Goal: Register for event/course: Register for event/course

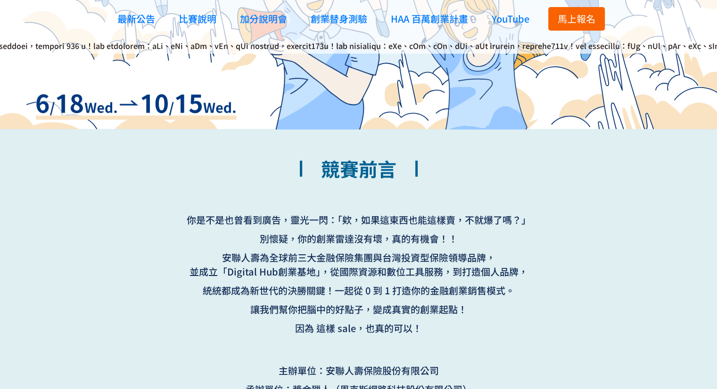
scroll to position [377, 0]
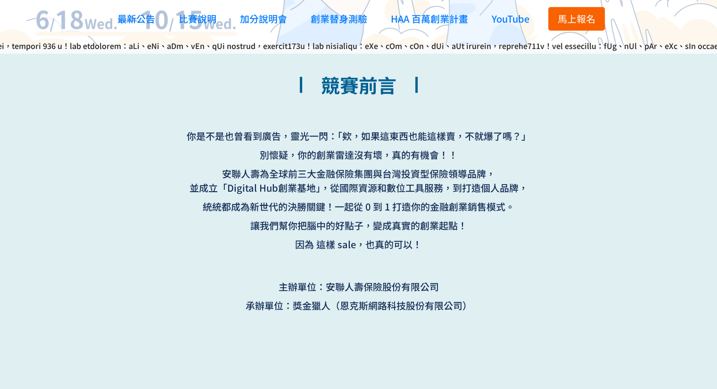
click at [588, 18] on span "馬上報名" at bounding box center [577, 19] width 38 height 14
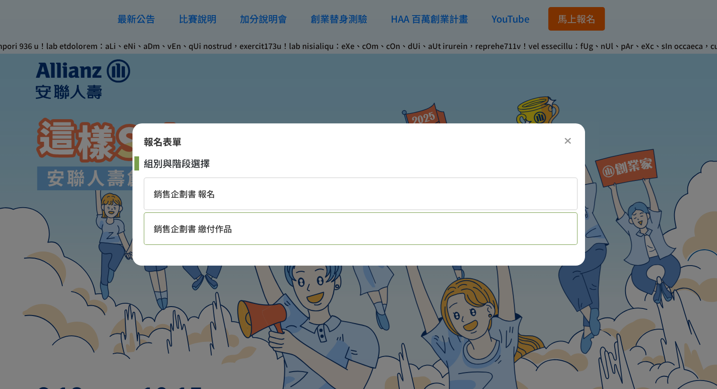
click at [264, 231] on div "銷售企劃書 繳付作品" at bounding box center [361, 229] width 434 height 33
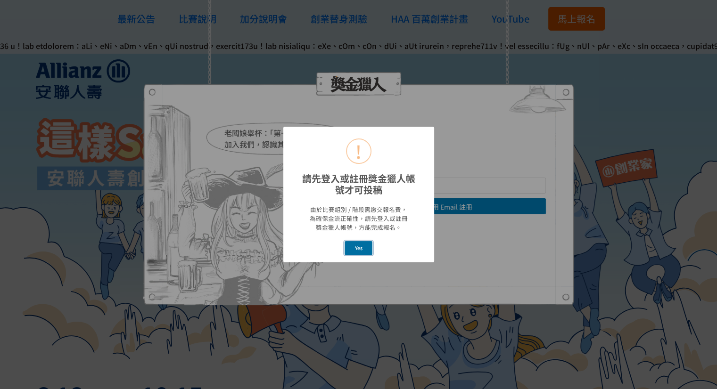
click at [362, 249] on button "Yes" at bounding box center [359, 248] width 28 height 14
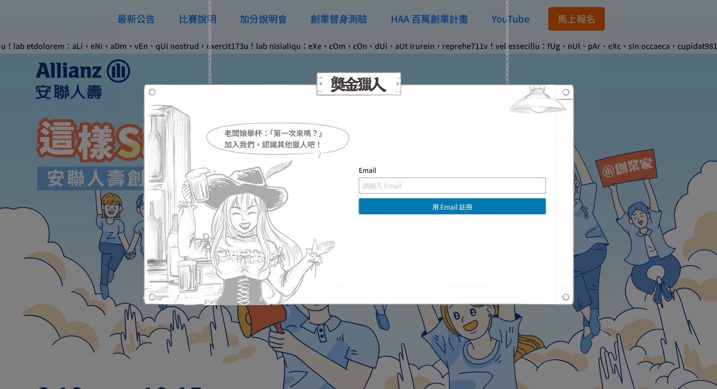
click at [421, 178] on input "text" at bounding box center [452, 186] width 187 height 16
click at [419, 192] on input "a" at bounding box center [452, 186] width 187 height 16
type input "[EMAIL_ADDRESS][DOMAIN_NAME]"
click at [443, 206] on button "用 Email 註冊" at bounding box center [452, 206] width 187 height 16
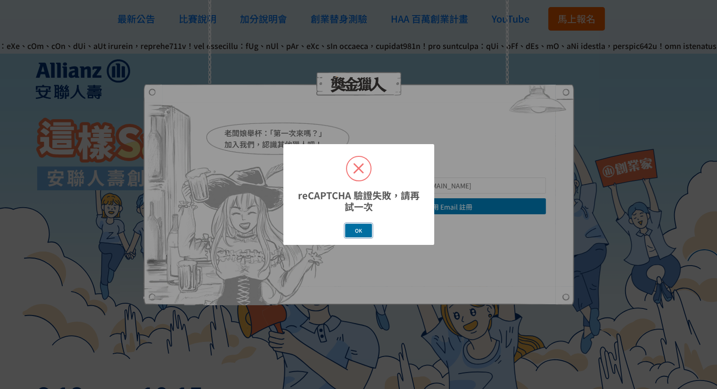
click at [353, 231] on button "OK" at bounding box center [358, 231] width 27 height 14
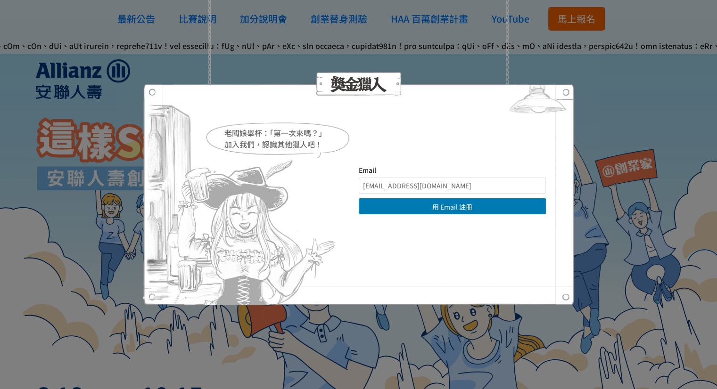
click at [559, 89] on img at bounding box center [537, 101] width 73 height 35
click at [564, 93] on img at bounding box center [537, 101] width 73 height 35
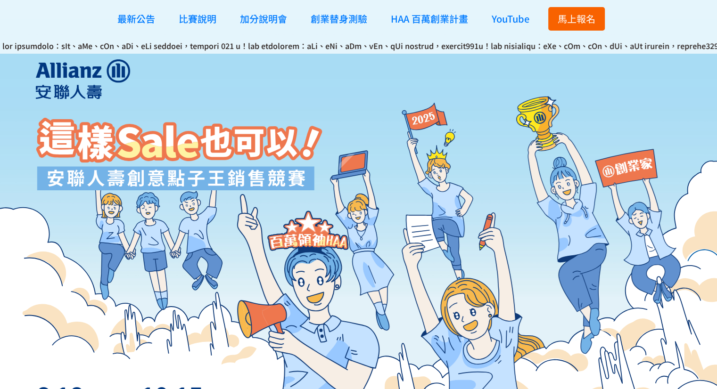
click at [566, 19] on span "馬上報名" at bounding box center [577, 19] width 38 height 14
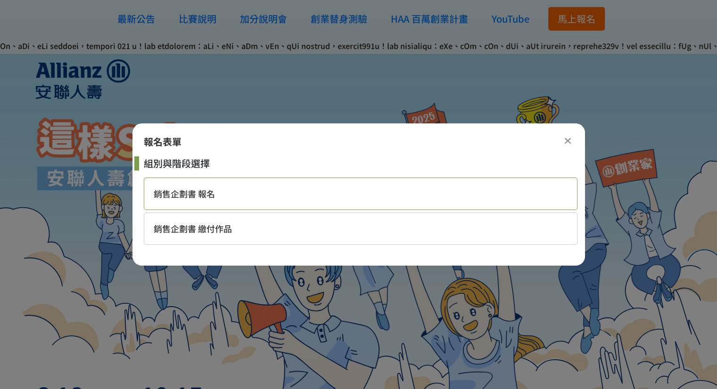
click at [361, 191] on div "銷售企劃書 報名" at bounding box center [361, 194] width 434 height 33
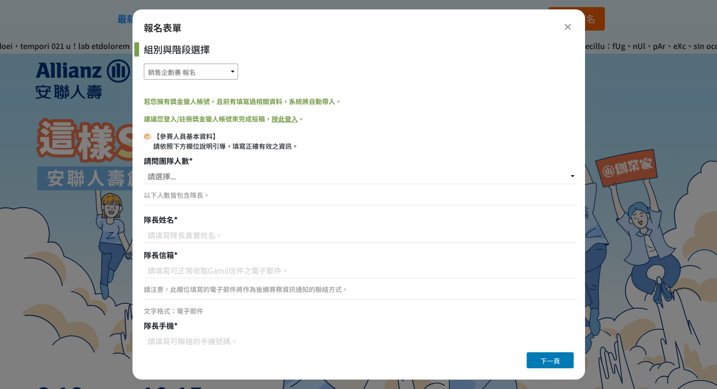
click at [228, 66] on select "銷售企劃書 報名 銷售企劃書 繳付作品" at bounding box center [191, 72] width 94 height 16
click at [229, 70] on select "銷售企劃書 報名 銷售企劃書 繳付作品" at bounding box center [191, 72] width 94 height 16
click at [218, 178] on select "請選擇... 1位（個人參賽） 2位 3位 4位 5位" at bounding box center [361, 176] width 434 height 16
select select "3位"
click at [144, 168] on select "請選擇... 1位（個人參賽） 2位 3位 4位 5位" at bounding box center [361, 176] width 434 height 16
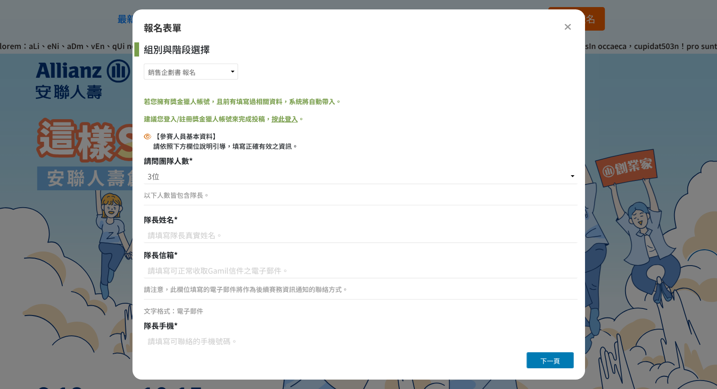
click at [207, 196] on p "以下人數皆包含隊長。" at bounding box center [361, 195] width 434 height 10
click at [213, 240] on input at bounding box center [361, 235] width 434 height 16
type input "[PERSON_NAME]"
click at [235, 272] on input at bounding box center [361, 271] width 434 height 16
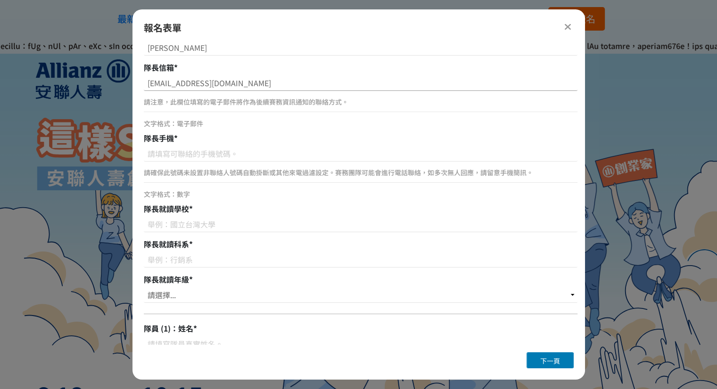
scroll to position [189, 0]
type input "[EMAIL_ADDRESS][DOMAIN_NAME]"
click at [212, 155] on input at bounding box center [361, 153] width 434 height 16
type input "0974154537"
click at [188, 219] on input at bounding box center [361, 223] width 434 height 16
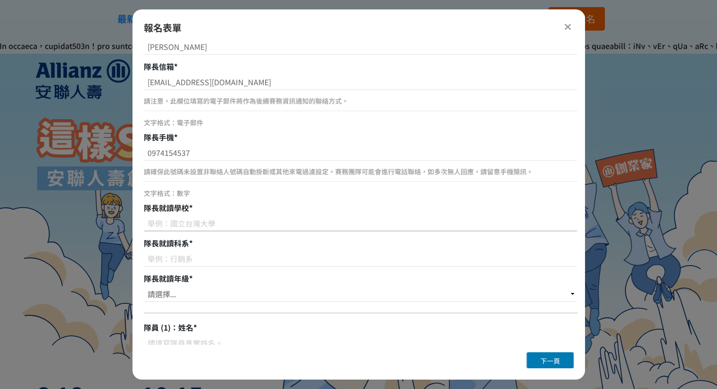
type input "5"
type input "中國科技大學"
click at [198, 260] on input at bounding box center [361, 259] width 434 height 16
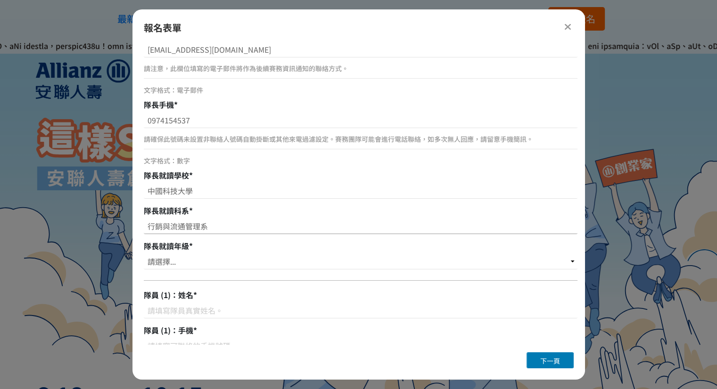
scroll to position [283, 0]
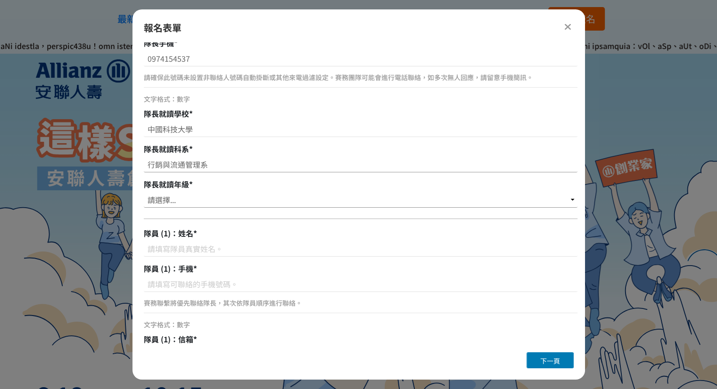
type input "行銷與流通管理系"
click at [204, 200] on select "請選擇... 大一 大二 大三 大四" at bounding box center [361, 200] width 434 height 16
select select "大一"
click at [144, 192] on select "請選擇... 大一 大二 大三 大四" at bounding box center [361, 200] width 434 height 16
click at [196, 247] on input at bounding box center [361, 249] width 434 height 16
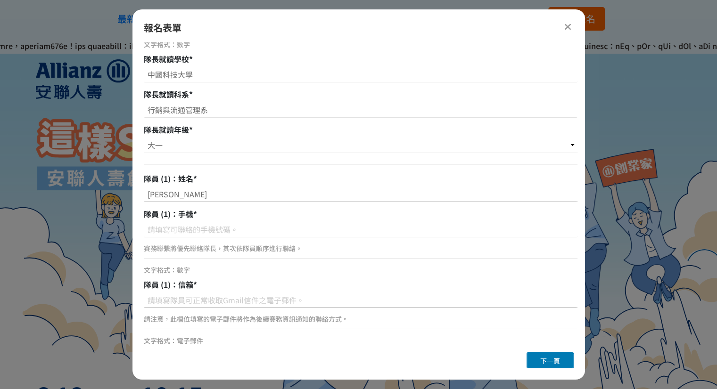
scroll to position [377, 0]
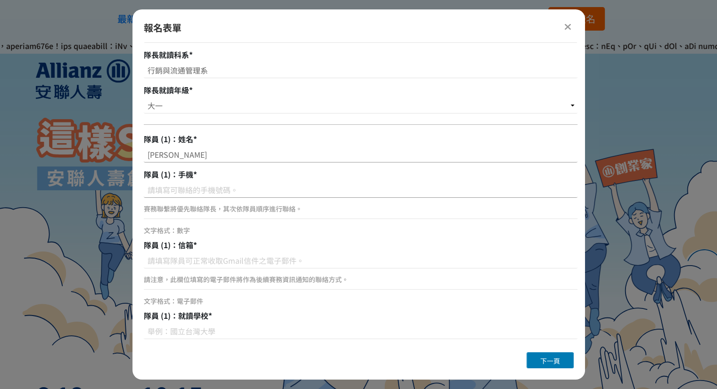
type input "[PERSON_NAME]"
click at [198, 185] on input at bounding box center [361, 190] width 434 height 16
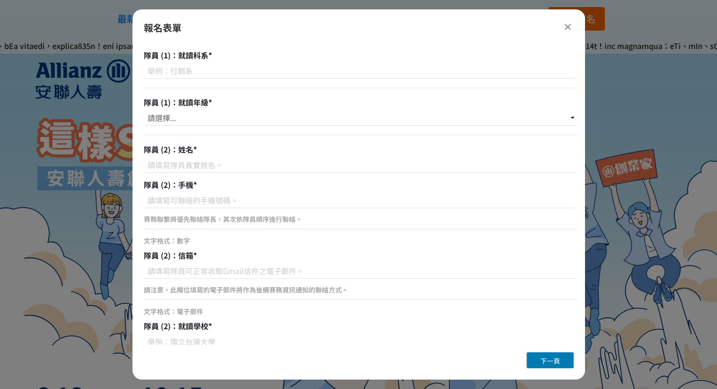
scroll to position [707, 0]
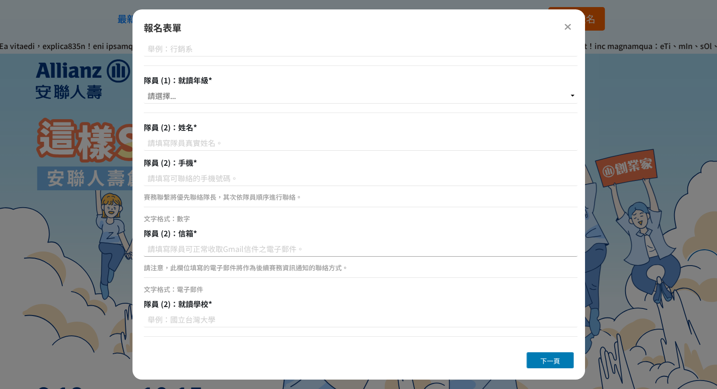
click at [179, 248] on input at bounding box center [361, 249] width 434 height 16
type input "[PERSON_NAME]"
click at [677, 133] on div at bounding box center [358, 250] width 717 height 404
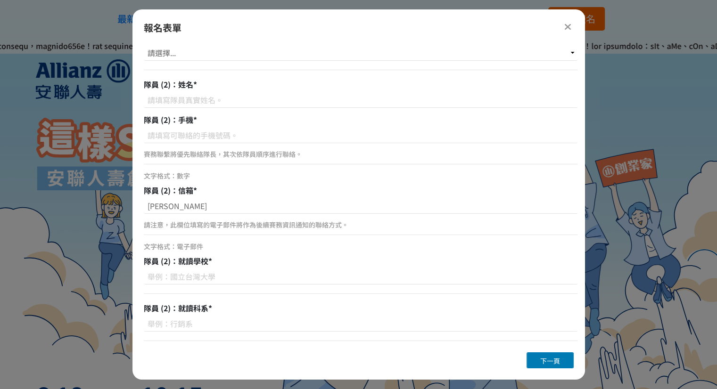
scroll to position [801, 0]
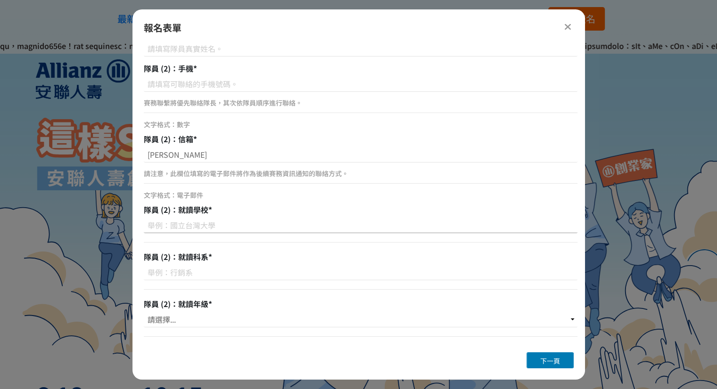
click at [200, 229] on input at bounding box center [361, 225] width 434 height 16
type input "大同大學"
click at [162, 270] on input at bounding box center [361, 272] width 434 height 16
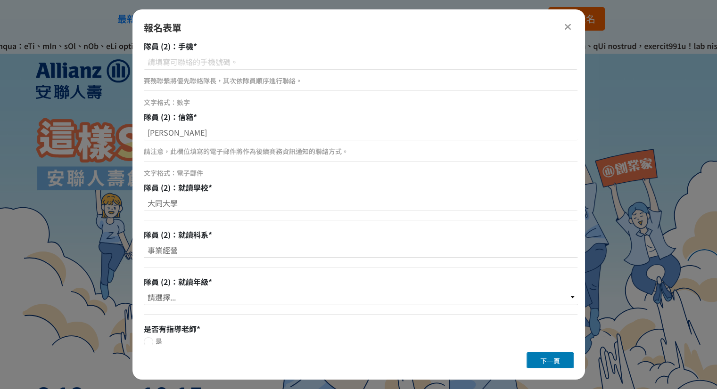
scroll to position [842, 0]
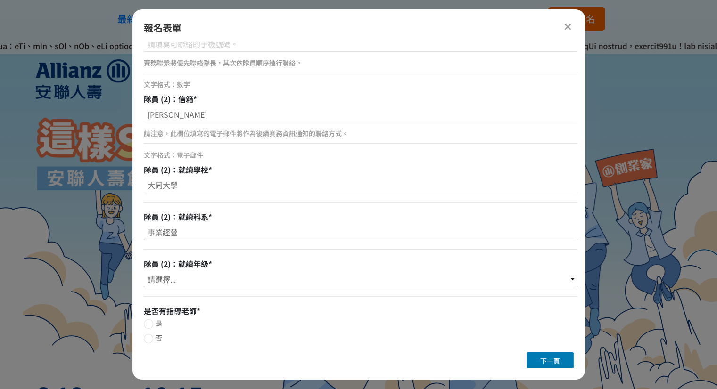
type input "事業經營"
click at [192, 283] on select "請選擇... 大一 大二 大三 大四" at bounding box center [361, 280] width 434 height 16
select select "大二"
click at [144, 272] on select "請選擇... 大一 大二 大三 大四" at bounding box center [361, 280] width 434 height 16
click at [172, 336] on label "否" at bounding box center [361, 338] width 434 height 10
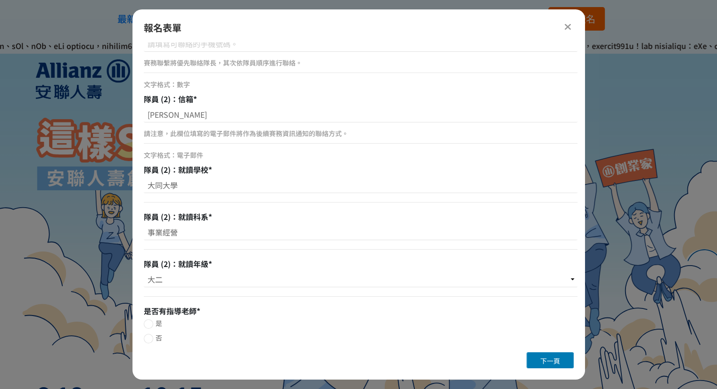
click at [150, 336] on input "否" at bounding box center [147, 339] width 6 height 6
radio input "false"
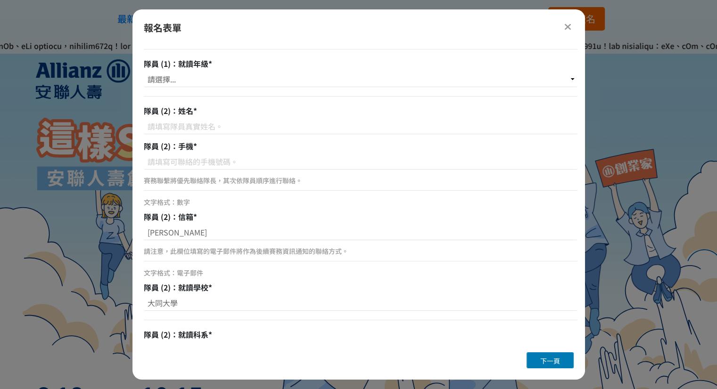
scroll to position [700, 0]
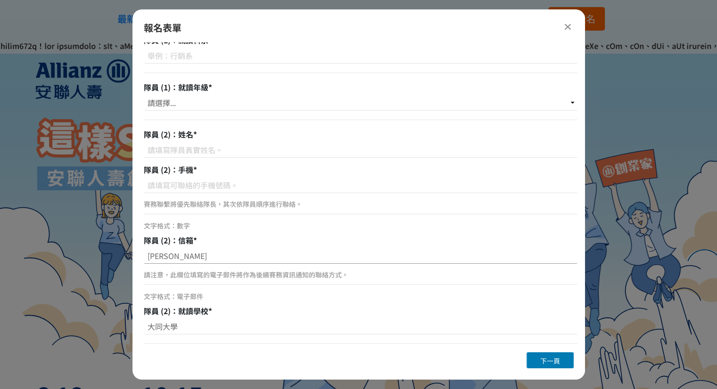
drag, startPoint x: 182, startPoint y: 261, endPoint x: 122, endPoint y: 260, distance: 59.9
click at [206, 149] on input at bounding box center [361, 150] width 434 height 16
paste input "[PERSON_NAME]"
type input "[PERSON_NAME]"
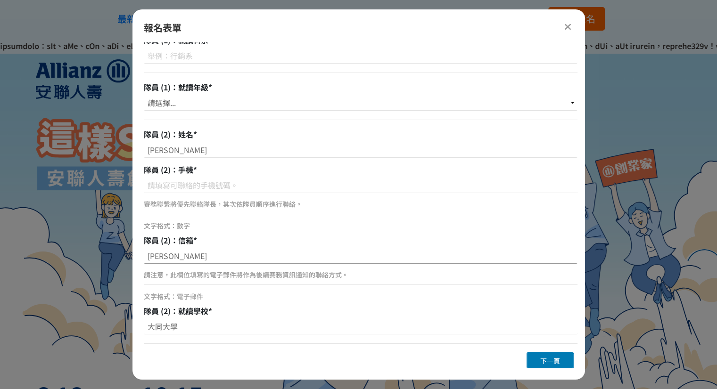
drag, startPoint x: 191, startPoint y: 257, endPoint x: 96, endPoint y: 260, distance: 95.3
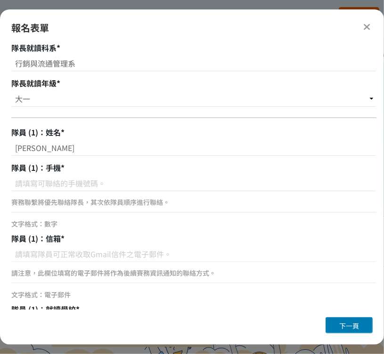
scroll to position [380, 0]
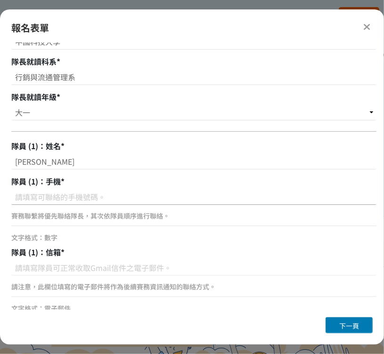
click at [77, 191] on input at bounding box center [193, 197] width 365 height 16
paste input "0968816089"
type input "0968816089"
click at [75, 268] on input at bounding box center [193, 267] width 365 height 16
paste input "[EMAIL_ADDRESS][DOMAIN_NAME]"
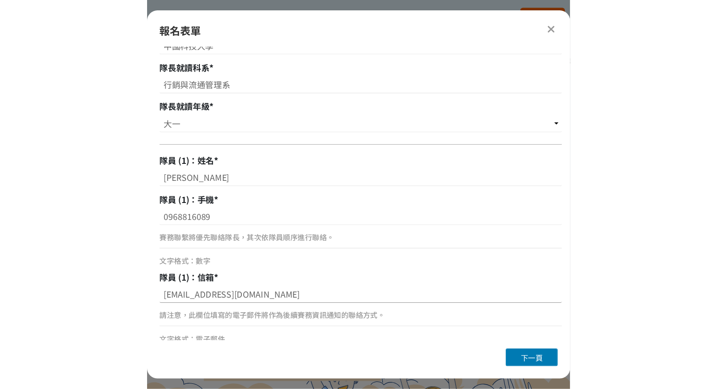
scroll to position [475, 0]
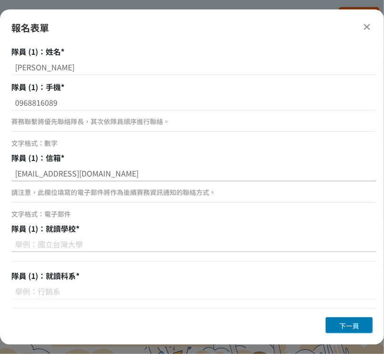
type input "[EMAIL_ADDRESS][DOMAIN_NAME]"
click at [73, 245] on input at bounding box center [193, 244] width 365 height 16
type input "元智大學"
click at [58, 291] on input at bounding box center [193, 291] width 365 height 16
paste input "資訊傳播"
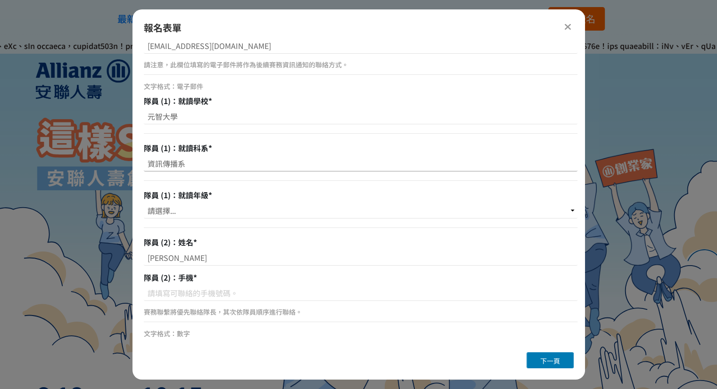
scroll to position [606, 0]
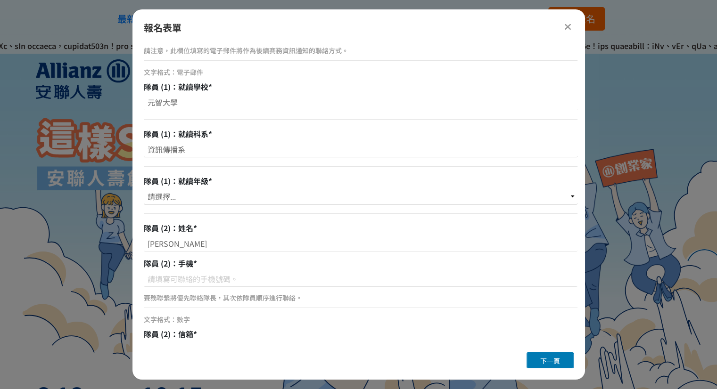
type input "資訊傳播系"
click at [219, 198] on select "請選擇... 大一 大二 大三 大四" at bounding box center [361, 197] width 434 height 16
select select "大二"
click at [144, 189] on select "請選擇... 大一 大二 大三 大四" at bounding box center [361, 197] width 434 height 16
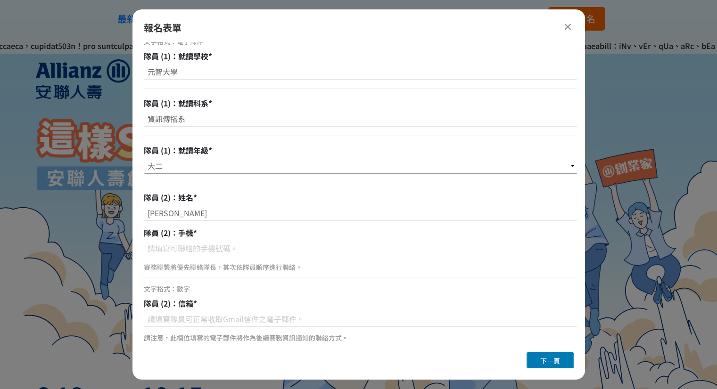
scroll to position [653, 0]
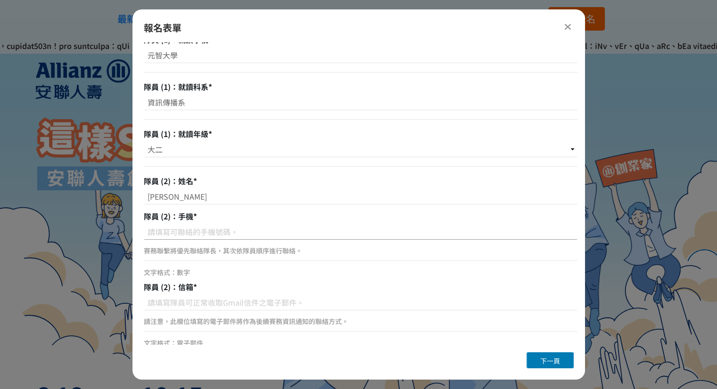
click at [238, 233] on input at bounding box center [361, 232] width 434 height 16
type input "0920809346"
click at [198, 303] on input at bounding box center [361, 303] width 434 height 16
paste input "[EMAIL_ADDRESS][DOMAIN_NAME]"
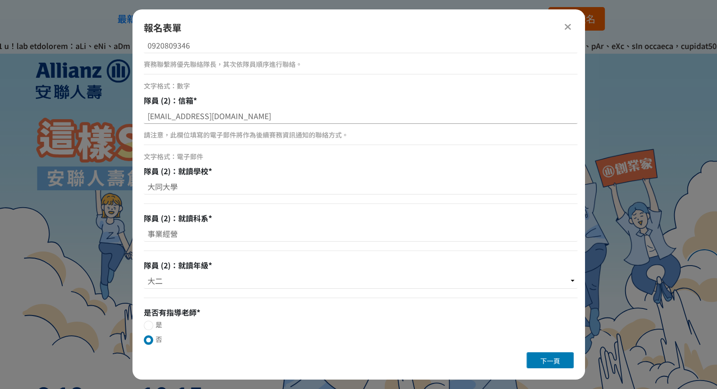
scroll to position [842, 0]
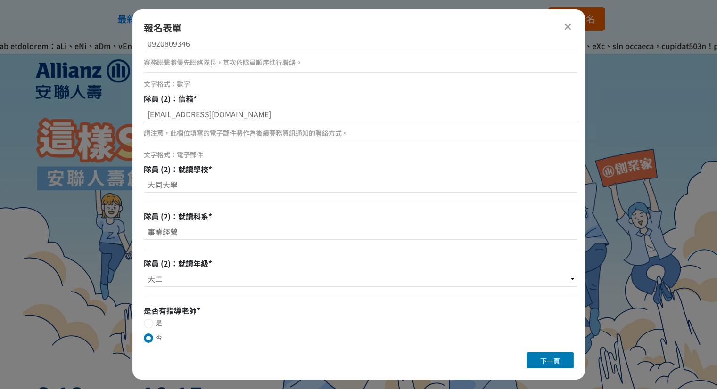
type input "[EMAIL_ADDRESS][DOMAIN_NAME]"
click at [556, 361] on span "下一頁" at bounding box center [550, 360] width 20 height 9
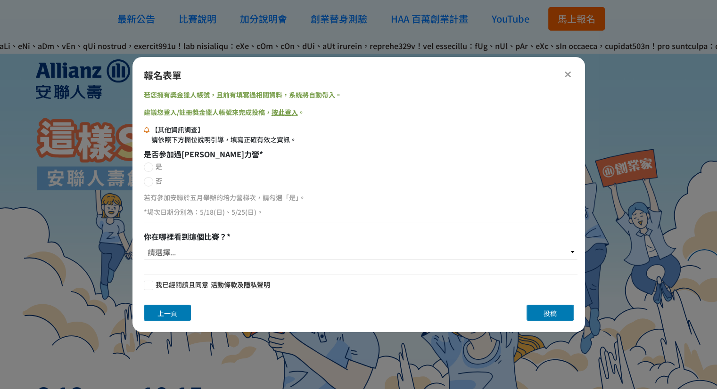
click at [149, 177] on label "否" at bounding box center [361, 181] width 434 height 10
click at [149, 179] on input "否" at bounding box center [147, 182] width 6 height 6
radio input "false"
click at [204, 250] on select "請選擇... 獎金獵人網站 Facebook / Instagram 校園講座 / 老師系上推薦 EDM 校園海報 親友推薦 安聯人壽推廣 其他" at bounding box center [361, 252] width 434 height 16
select select "安聯人壽推廣"
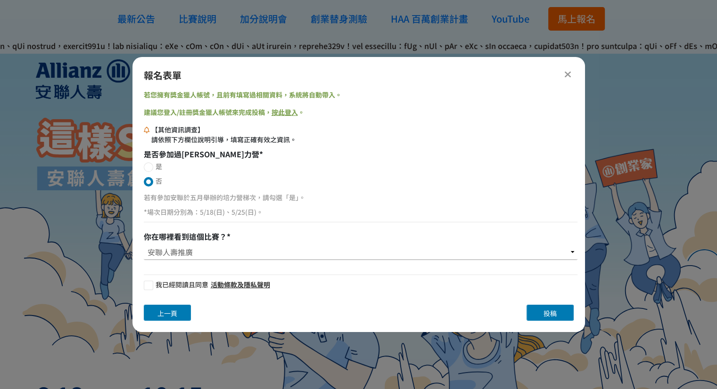
click at [144, 244] on select "請選擇... 獎金獵人網站 Facebook / Instagram 校園講座 / 老師系上推薦 EDM 校園海報 親友推薦 安聯人壽推廣 其他" at bounding box center [361, 252] width 434 height 16
click at [151, 286] on div at bounding box center [148, 285] width 9 height 9
checkbox input "true"
click at [562, 309] on button "投稿" at bounding box center [550, 313] width 47 height 16
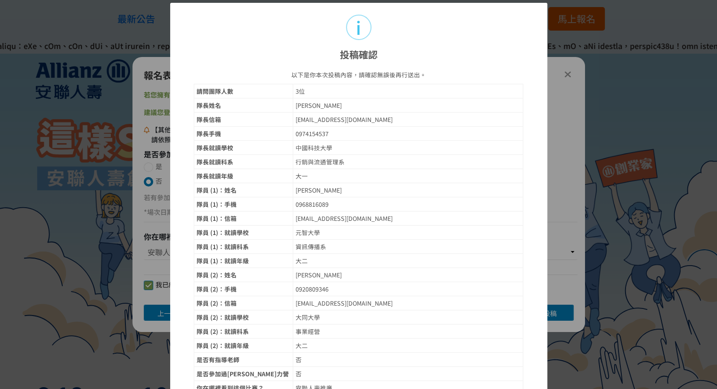
click at [545, 81] on div "i 投稿確認 × 以下是你本次投稿內容，請確認無誤後再行送出。 請問團隊人數 3位 隊長姓名 [PERSON_NAME] 隊長信箱 [EMAIL_ADDRES…" at bounding box center [358, 194] width 717 height 389
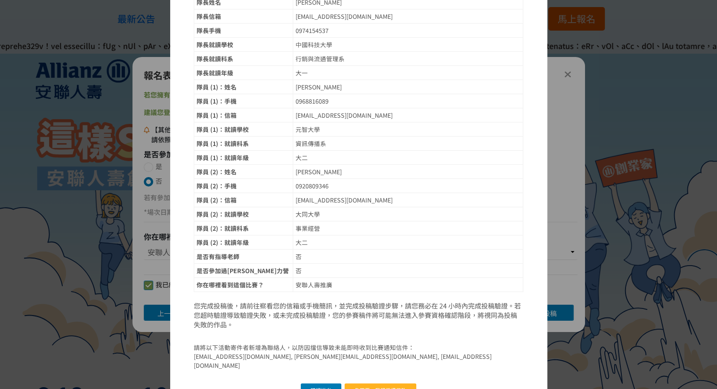
scroll to position [104, 0]
click at [319, 383] on button "確認送出" at bounding box center [321, 390] width 41 height 14
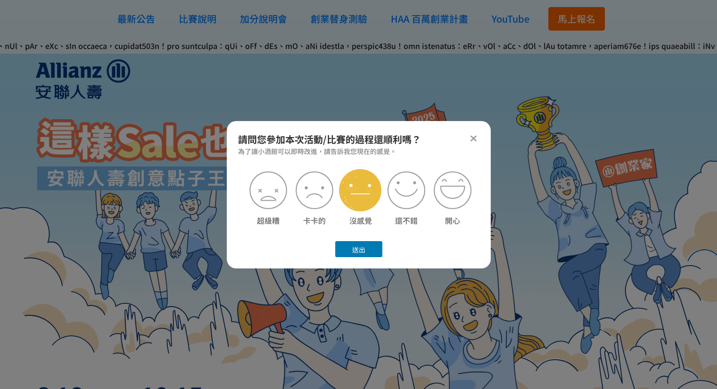
click at [362, 185] on img at bounding box center [360, 190] width 42 height 42
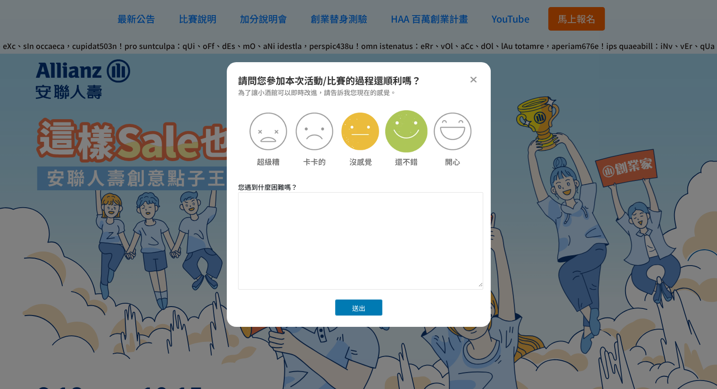
click at [410, 144] on img at bounding box center [406, 131] width 42 height 42
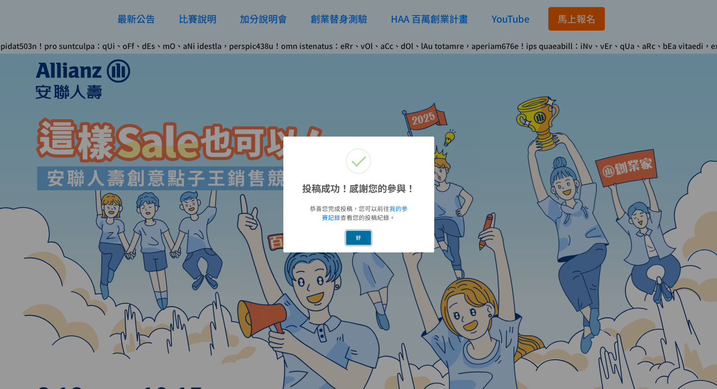
click at [363, 239] on button "好" at bounding box center [358, 238] width 25 height 14
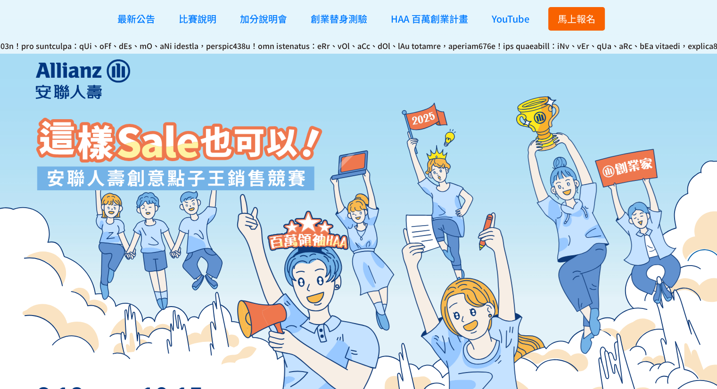
click at [591, 14] on span "馬上報名" at bounding box center [577, 19] width 38 height 14
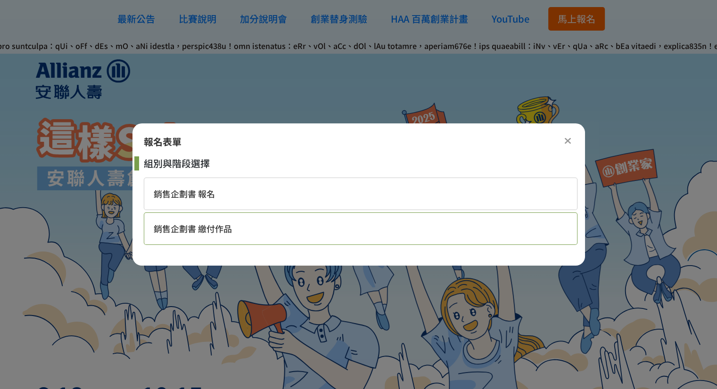
click at [354, 225] on div "銷售企劃書 繳付作品" at bounding box center [361, 229] width 434 height 33
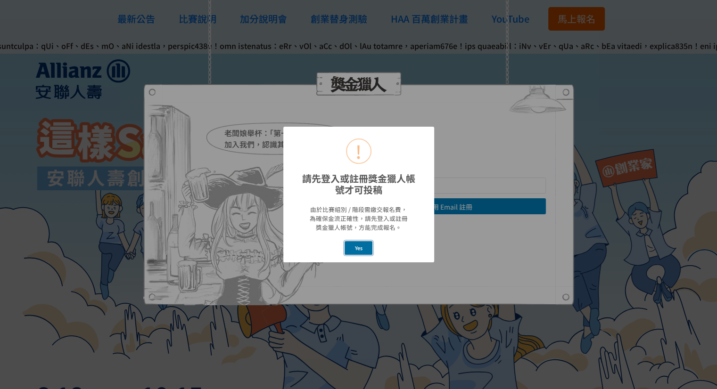
click at [355, 253] on button "Yes" at bounding box center [359, 248] width 28 height 14
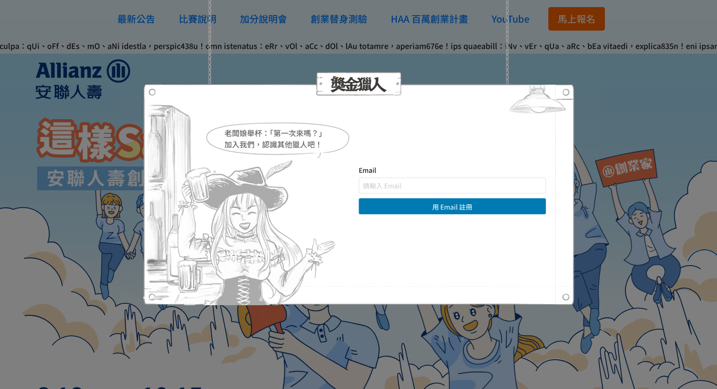
click at [384, 177] on div "Email" at bounding box center [452, 179] width 187 height 28
click at [383, 194] on form "Email 用 Email 註冊" at bounding box center [452, 189] width 187 height 49
click at [383, 191] on input "text" at bounding box center [452, 186] width 187 height 16
type input "ㄇ"
type input "[EMAIL_ADDRESS][DOMAIN_NAME]"
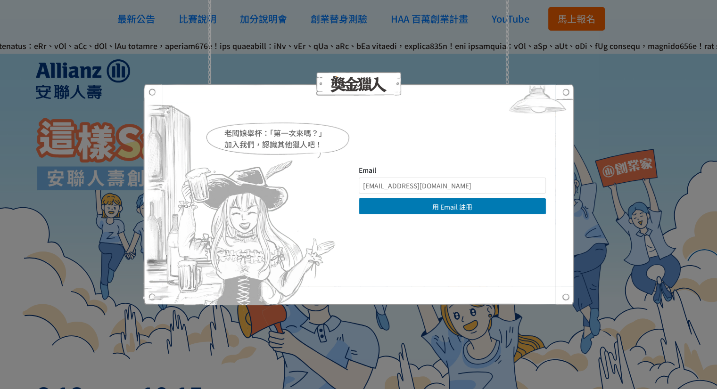
click at [460, 205] on button "用 Email 註冊" at bounding box center [452, 206] width 187 height 16
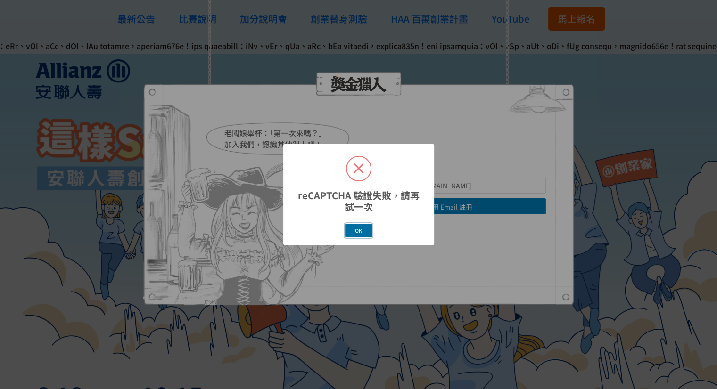
click at [353, 229] on button "OK" at bounding box center [358, 231] width 27 height 14
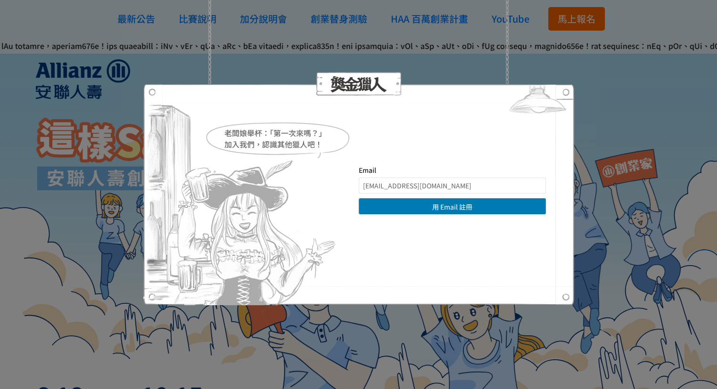
click at [569, 91] on img at bounding box center [537, 101] width 73 height 35
drag, startPoint x: 454, startPoint y: 183, endPoint x: 233, endPoint y: 193, distance: 221.3
click at [233, 193] on div "老闆娘舉杯：「第一次來嗎？」 加入我們，認識其他獵人吧！ Email [EMAIL_ADDRESS][DOMAIN_NAME] 用 Email 註冊 直接登入…" at bounding box center [359, 194] width 374 height 58
click at [399, 182] on input "text" at bounding box center [452, 186] width 187 height 16
paste input "[EMAIL_ADDRESS][DOMAIN_NAME]"
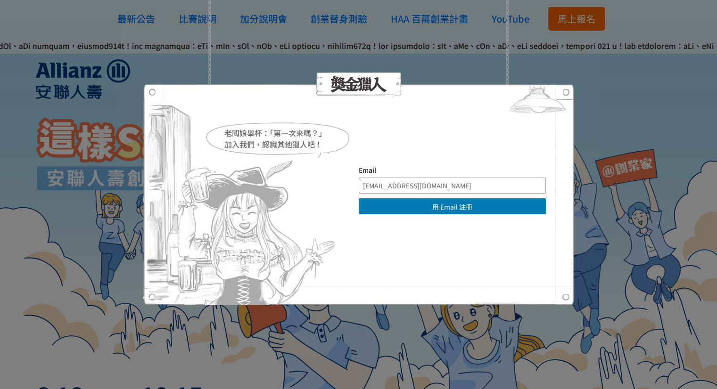
type input "[EMAIL_ADDRESS][DOMAIN_NAME]"
click at [407, 210] on button "用 Email 註冊" at bounding box center [452, 206] width 187 height 16
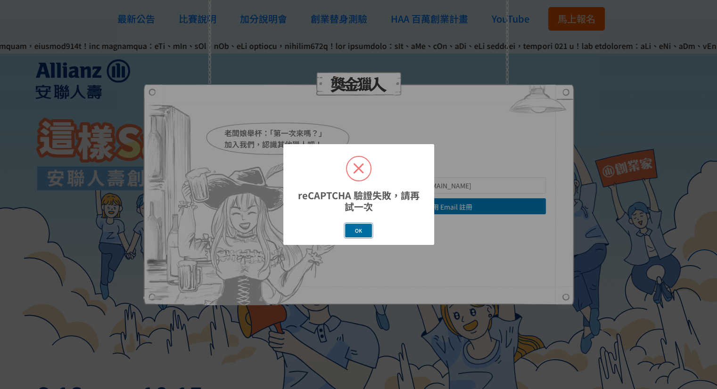
click at [351, 226] on button "OK" at bounding box center [358, 231] width 27 height 14
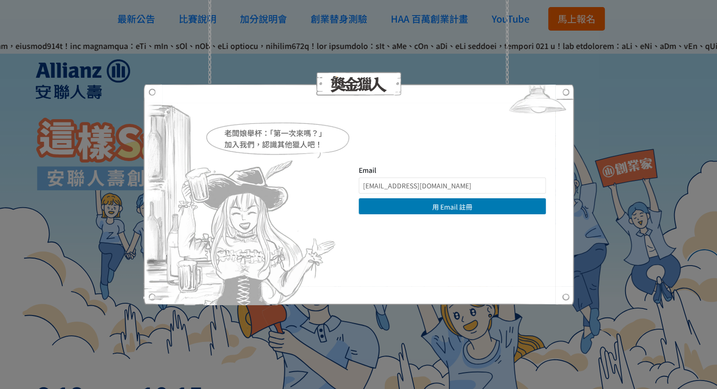
click at [567, 92] on img at bounding box center [537, 101] width 73 height 35
click at [568, 89] on img at bounding box center [537, 101] width 73 height 35
click at [498, 191] on input "[EMAIL_ADDRESS][DOMAIN_NAME]" at bounding box center [452, 186] width 187 height 16
click at [560, 301] on div at bounding box center [358, 195] width 431 height 222
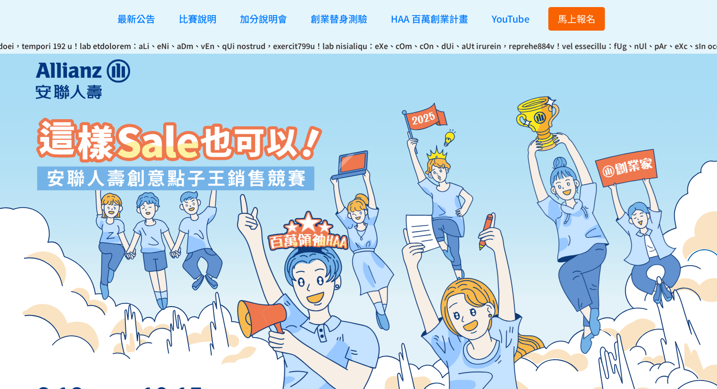
click at [586, 21] on span "馬上報名" at bounding box center [577, 19] width 38 height 14
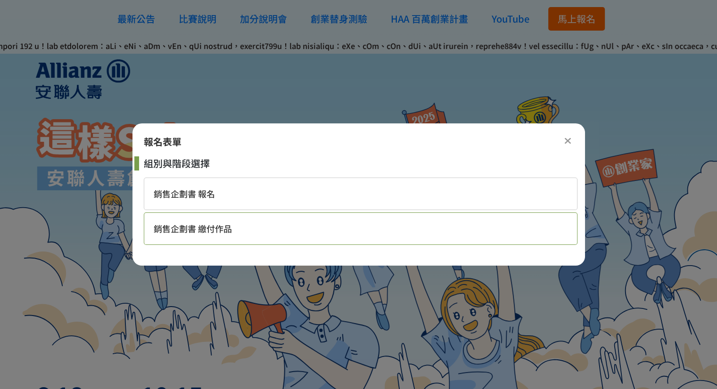
click at [251, 226] on div "銷售企劃書 繳付作品" at bounding box center [361, 229] width 434 height 33
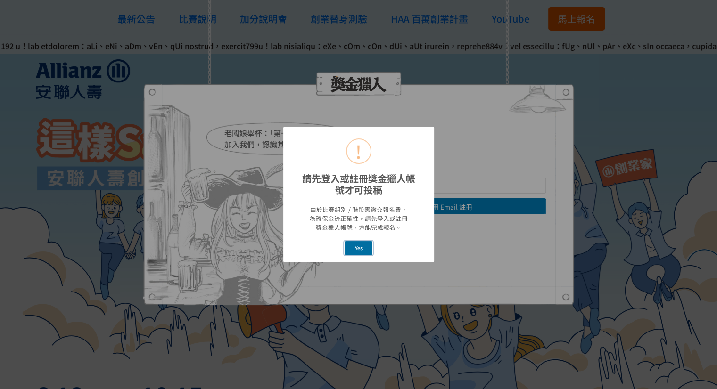
click at [353, 250] on button "Yes" at bounding box center [359, 248] width 28 height 14
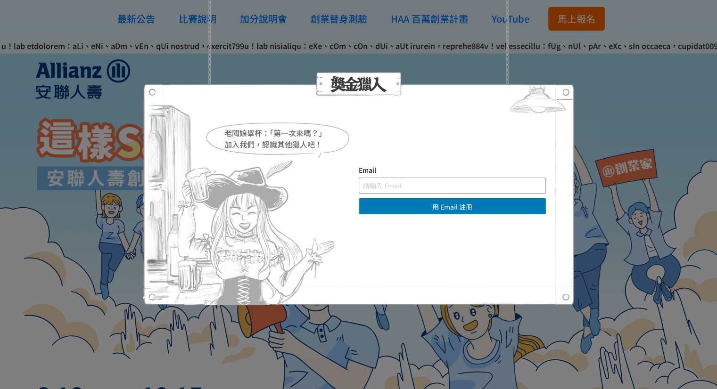
click at [390, 183] on input "text" at bounding box center [452, 186] width 187 height 16
type input "ㄇ"
type input "[EMAIL_ADDRESS][DOMAIN_NAME]"
click at [457, 208] on button "用 Email 註冊" at bounding box center [452, 206] width 187 height 16
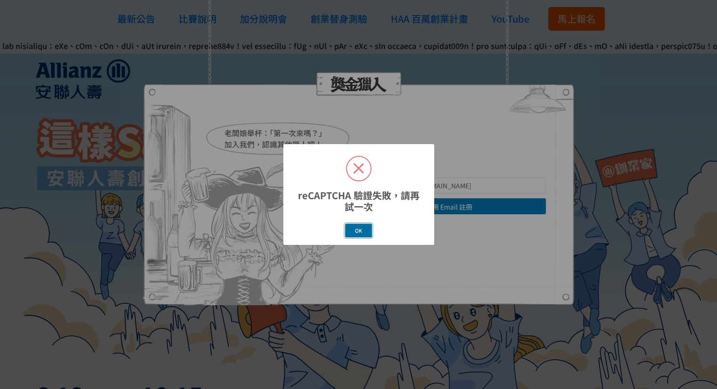
click at [356, 228] on button "OK" at bounding box center [358, 231] width 27 height 14
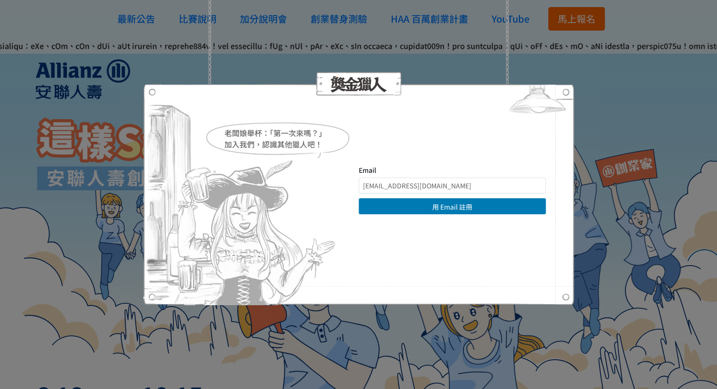
click at [565, 89] on img at bounding box center [537, 101] width 73 height 35
click at [555, 64] on div "老闆娘舉杯：「第一次來嗎？」 加入我們，認識其他獵人吧！ Email [EMAIL_ADDRESS][DOMAIN_NAME] 用 Email 註冊 直接登入…" at bounding box center [358, 194] width 717 height 389
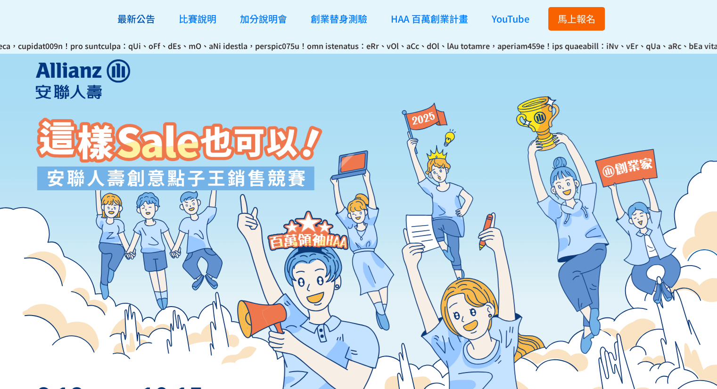
click at [149, 19] on span "最新公告" at bounding box center [136, 19] width 38 height 14
click at [564, 12] on span "馬上報名" at bounding box center [577, 19] width 38 height 14
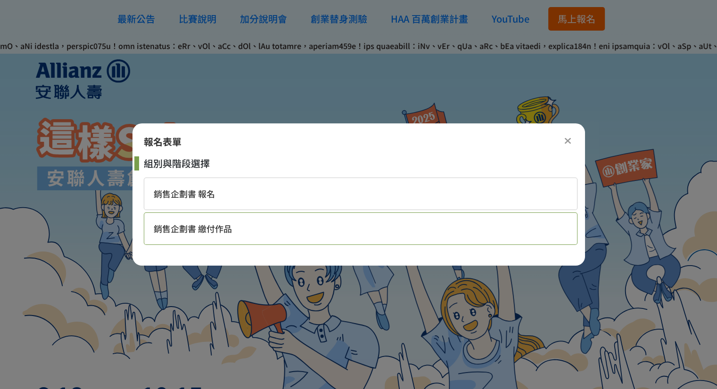
click at [363, 228] on div "銷售企劃書 繳付作品" at bounding box center [361, 229] width 434 height 33
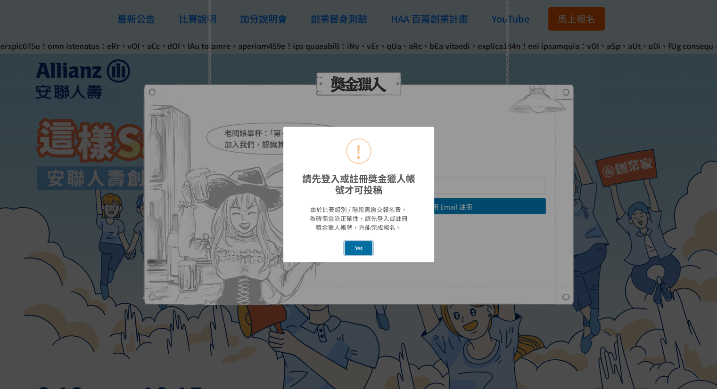
click at [361, 243] on button "Yes" at bounding box center [359, 248] width 28 height 14
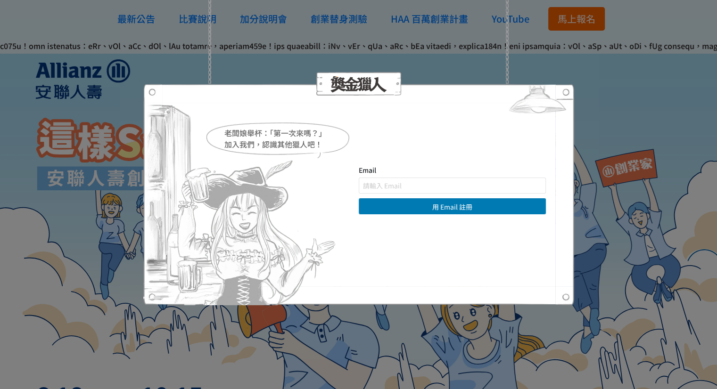
click at [426, 206] on button "用 Email 註冊" at bounding box center [452, 206] width 187 height 16
click at [377, 209] on button "用 Email 註冊" at bounding box center [452, 206] width 187 height 16
click at [392, 185] on input "text" at bounding box center [452, 186] width 187 height 16
click at [571, 90] on img at bounding box center [537, 101] width 73 height 35
click at [430, 196] on form "Email 用 Email 註冊" at bounding box center [452, 189] width 187 height 49
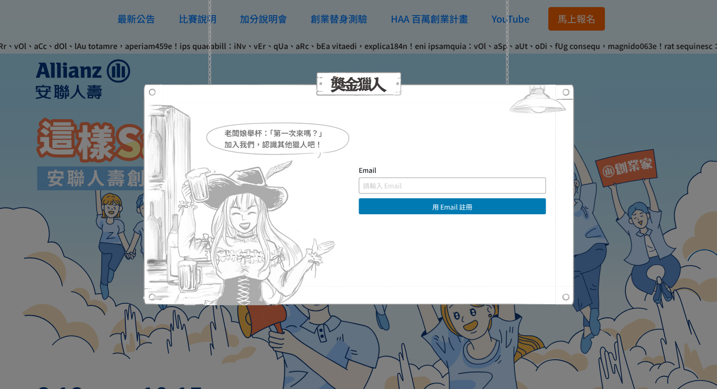
click at [436, 184] on input "text" at bounding box center [452, 186] width 187 height 16
type input "[EMAIL_ADDRESS][DOMAIN_NAME]"
click at [359, 198] on button "用 Email 註冊" at bounding box center [452, 206] width 187 height 16
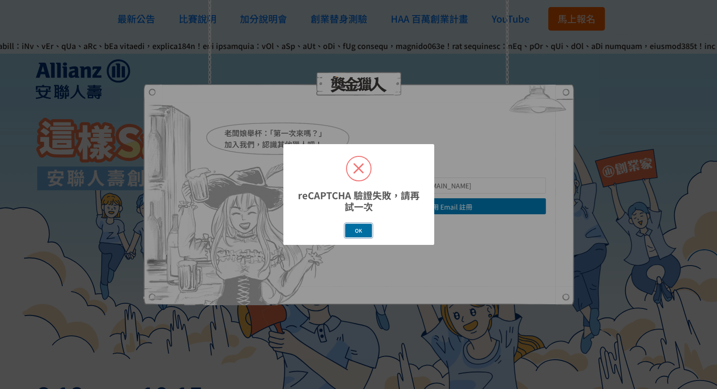
click at [361, 231] on button "OK" at bounding box center [358, 231] width 27 height 14
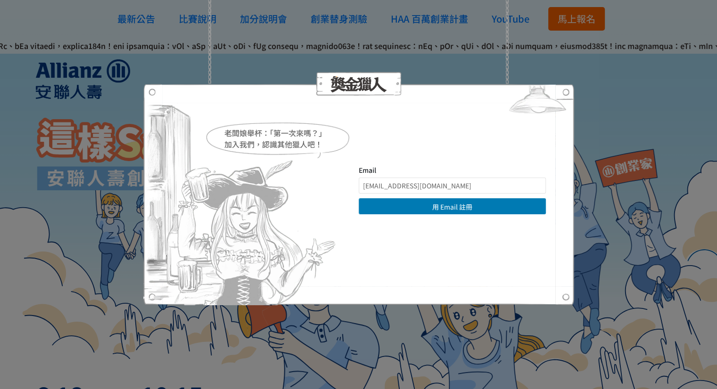
click at [604, 101] on div "老闆娘舉杯：「第一次來嗎？」 加入我們，認識其他獵人吧！ Email [EMAIL_ADDRESS][DOMAIN_NAME] 用 Email 註冊 直接登入…" at bounding box center [358, 194] width 717 height 389
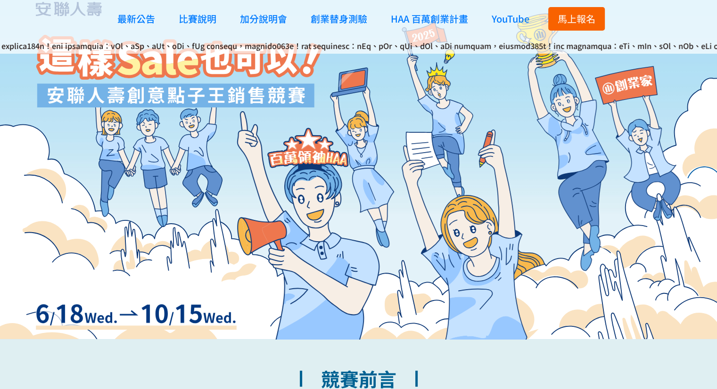
scroll to position [189, 0]
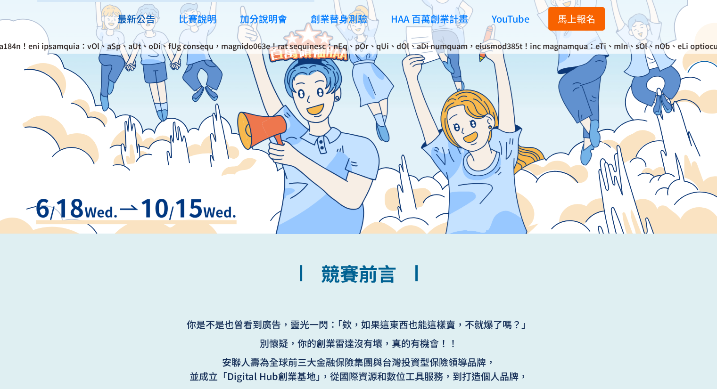
click at [138, 16] on span "最新公告" at bounding box center [136, 19] width 38 height 14
click at [138, 18] on span "最新公告" at bounding box center [136, 19] width 38 height 14
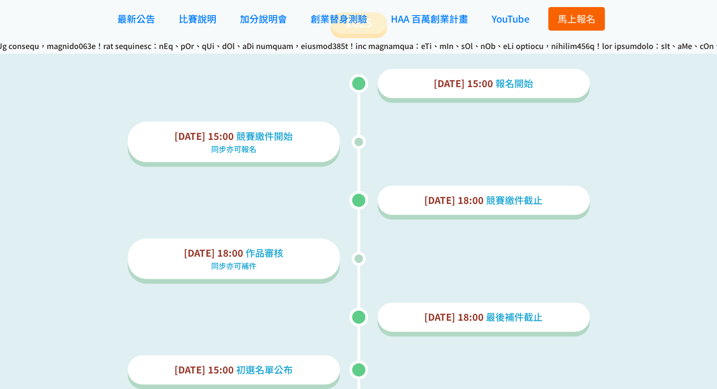
scroll to position [1052, 0]
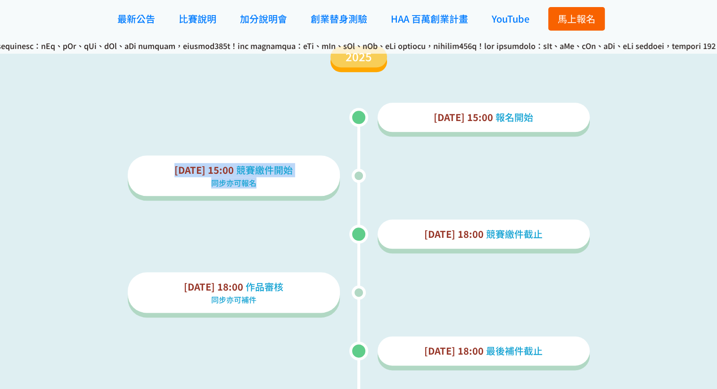
drag, startPoint x: 173, startPoint y: 172, endPoint x: 318, endPoint y: 182, distance: 145.5
click at [318, 182] on div "9/10 15:00 競賽繳件開始 同步亦可報名" at bounding box center [234, 176] width 212 height 41
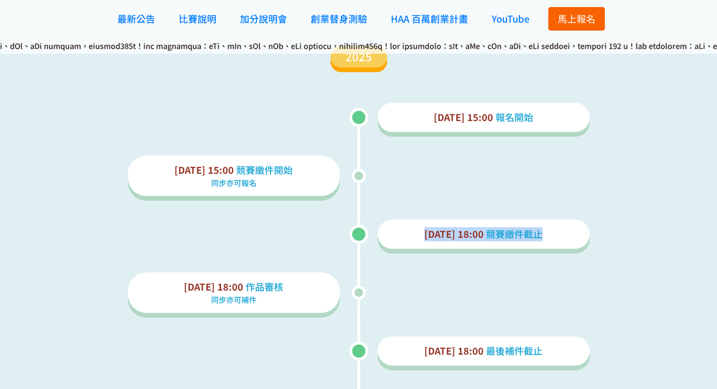
drag, startPoint x: 420, startPoint y: 232, endPoint x: 562, endPoint y: 228, distance: 142.4
click at [562, 228] on p "10/15 18:00 競賽繳件截止" at bounding box center [483, 234] width 197 height 14
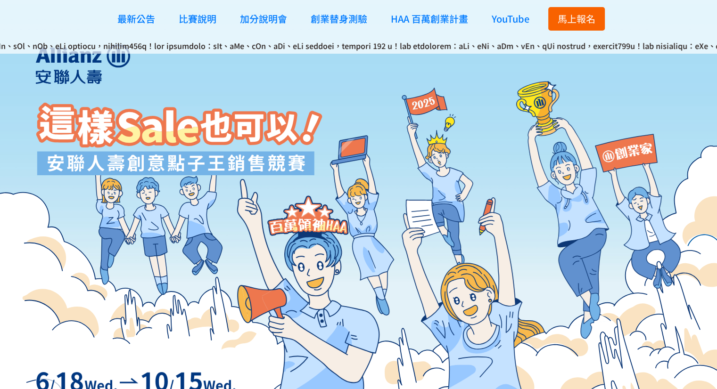
scroll to position [0, 0]
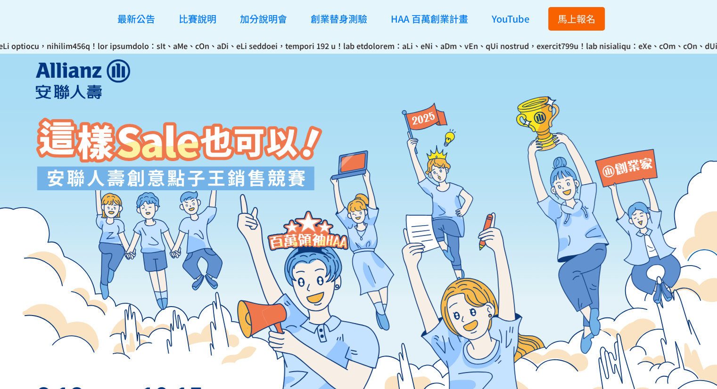
click at [588, 19] on span "馬上報名" at bounding box center [577, 19] width 38 height 14
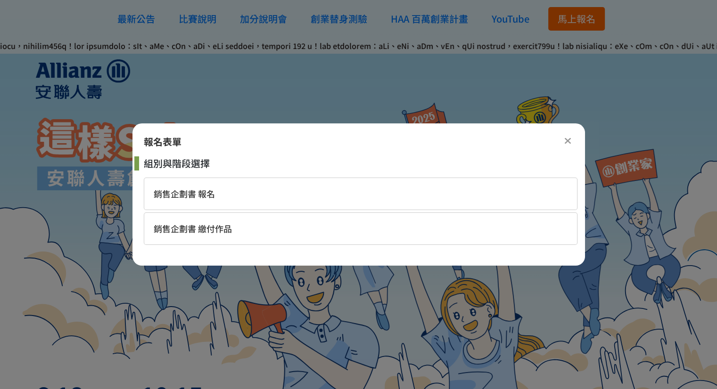
click at [567, 141] on icon at bounding box center [567, 140] width 7 height 9
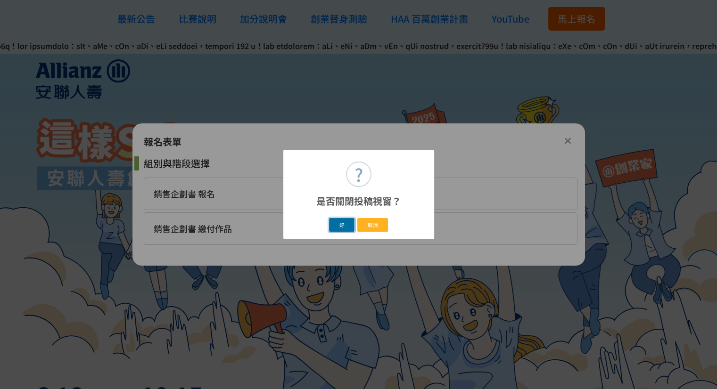
click at [336, 227] on button "好" at bounding box center [341, 225] width 25 height 14
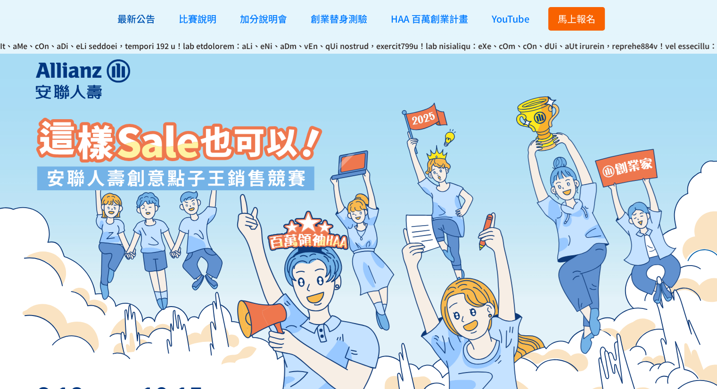
click at [141, 22] on span "最新公告" at bounding box center [136, 19] width 38 height 14
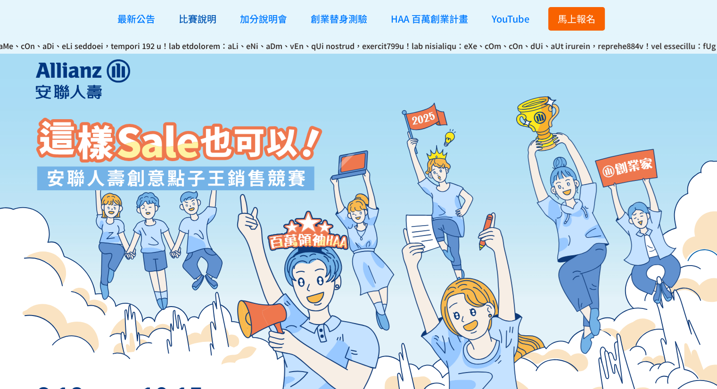
click at [206, 23] on span "比賽說明" at bounding box center [198, 19] width 38 height 14
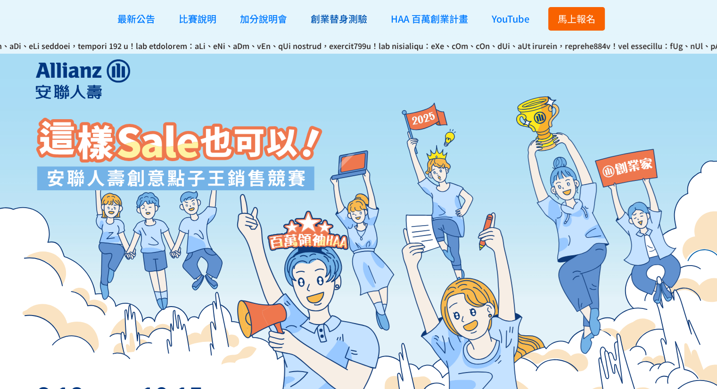
click at [313, 21] on span "創業替身測驗" at bounding box center [339, 19] width 57 height 14
click at [316, 22] on span "創業替身測驗" at bounding box center [339, 19] width 57 height 14
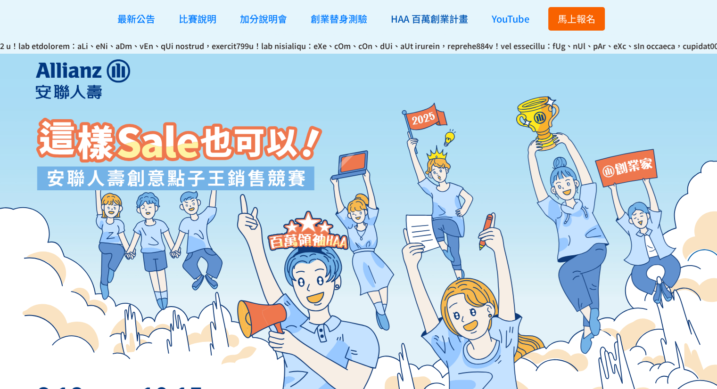
click at [439, 23] on span "HAA 百萬創業計畫" at bounding box center [429, 19] width 77 height 14
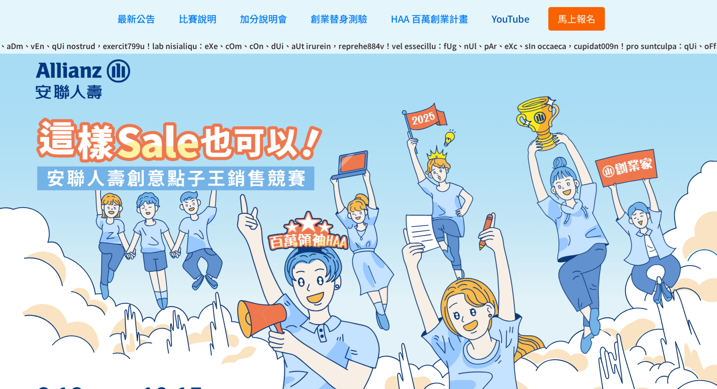
click at [525, 25] on link "YouTube" at bounding box center [510, 19] width 47 height 28
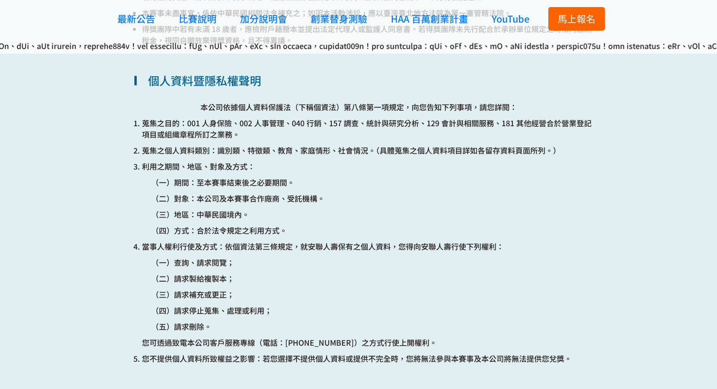
scroll to position [4102, 0]
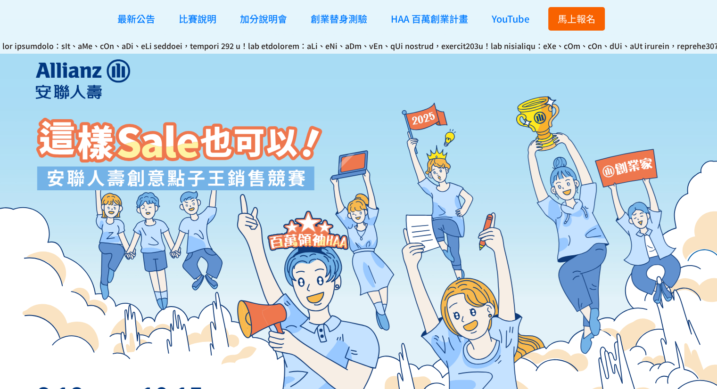
click at [564, 24] on span "馬上報名" at bounding box center [577, 19] width 38 height 14
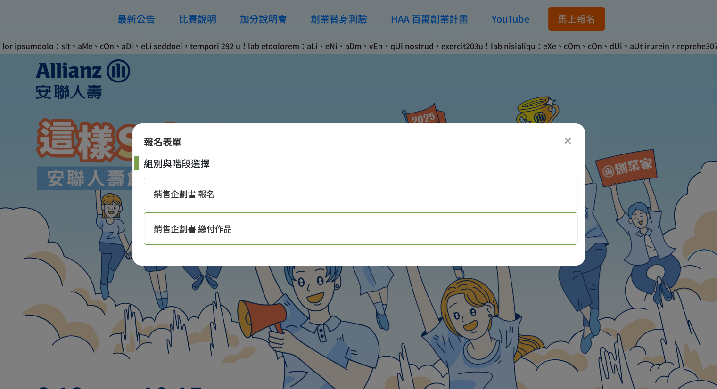
click at [310, 229] on div "銷售企劃書 繳付作品" at bounding box center [361, 229] width 434 height 33
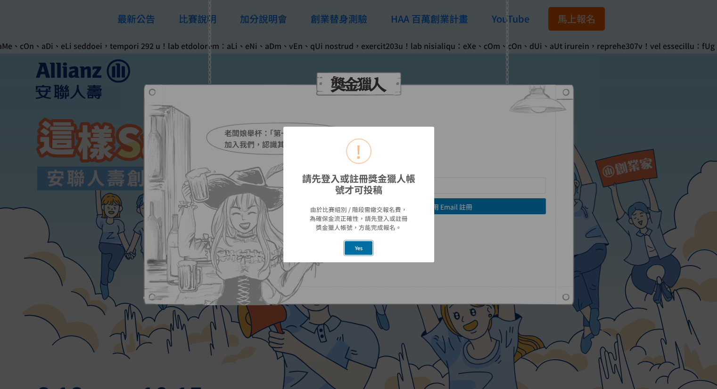
click at [355, 251] on button "Yes" at bounding box center [359, 248] width 28 height 14
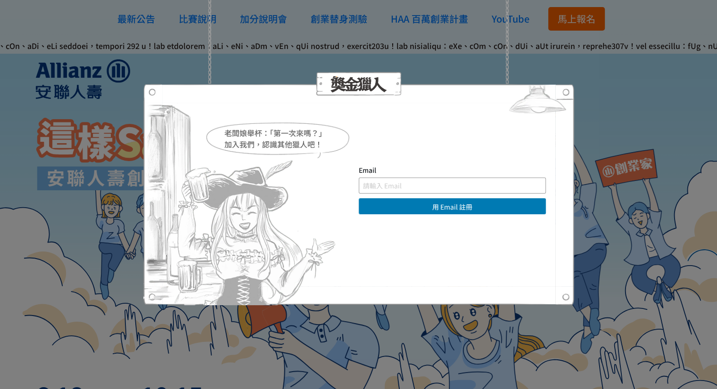
click at [377, 180] on input "text" at bounding box center [452, 186] width 187 height 16
type input "[EMAIL_ADDRESS][DOMAIN_NAME]"
click at [416, 202] on button "用 Email 註冊" at bounding box center [452, 206] width 187 height 16
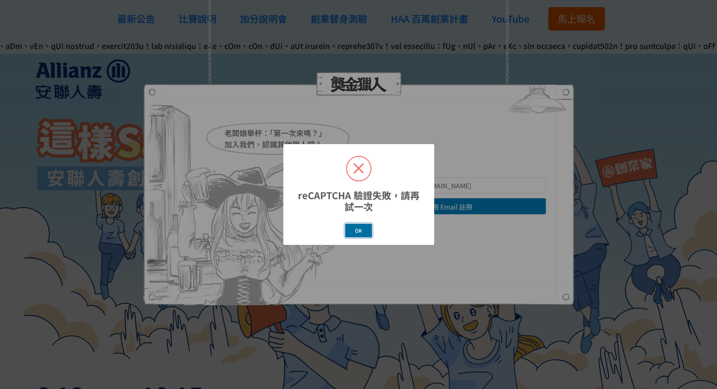
click at [359, 232] on button "OK" at bounding box center [358, 231] width 27 height 14
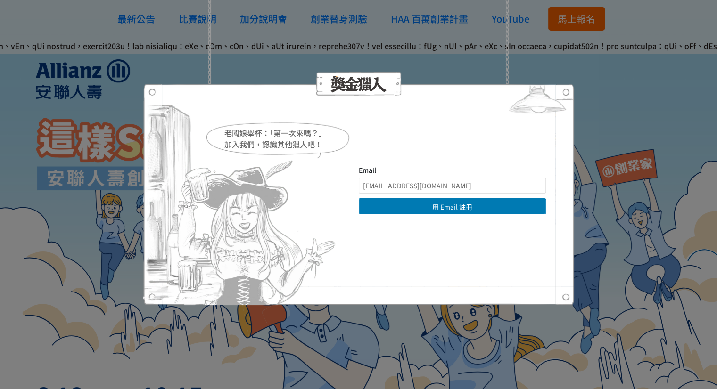
drag, startPoint x: 566, startPoint y: 90, endPoint x: 608, endPoint y: 76, distance: 44.7
click at [566, 90] on img at bounding box center [537, 101] width 73 height 35
click at [633, 66] on div "老闆娘舉杯：「第一次來嗎？」 加入我們，認識其他獵人吧！ Email [EMAIL_ADDRESS][DOMAIN_NAME] 用 Email 註冊 直接登入…" at bounding box center [358, 194] width 717 height 389
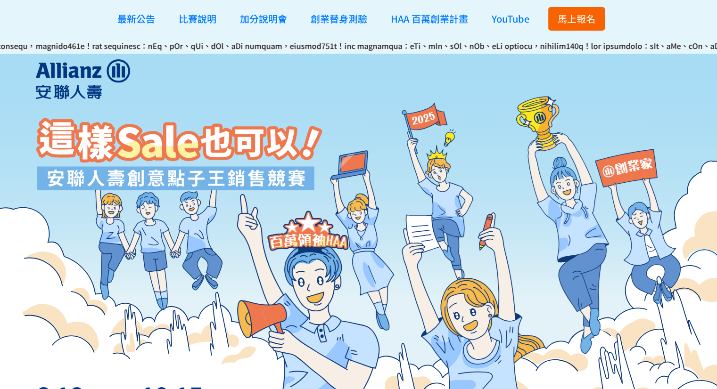
click at [642, 0] on div "最新公告 比賽說明 加分說明會 創業替身測驗 HAA 百萬創業計畫 YouTube 馬上報名 最新公告 比賽說明 加分說明會 創業替身測驗 HAA 百萬創業計…" at bounding box center [358, 19] width 717 height 38
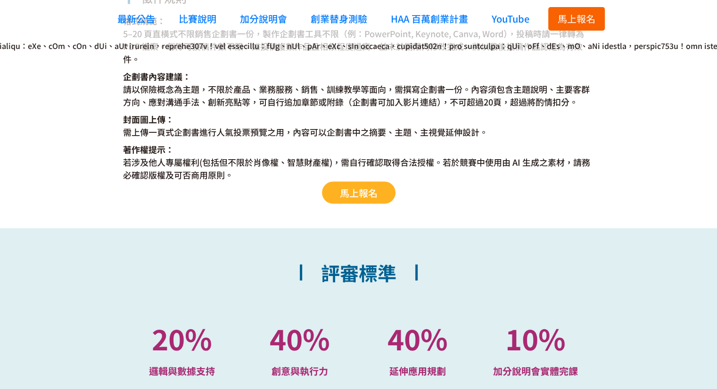
scroll to position [1792, 0]
